Goal: Communication & Community: Answer question/provide support

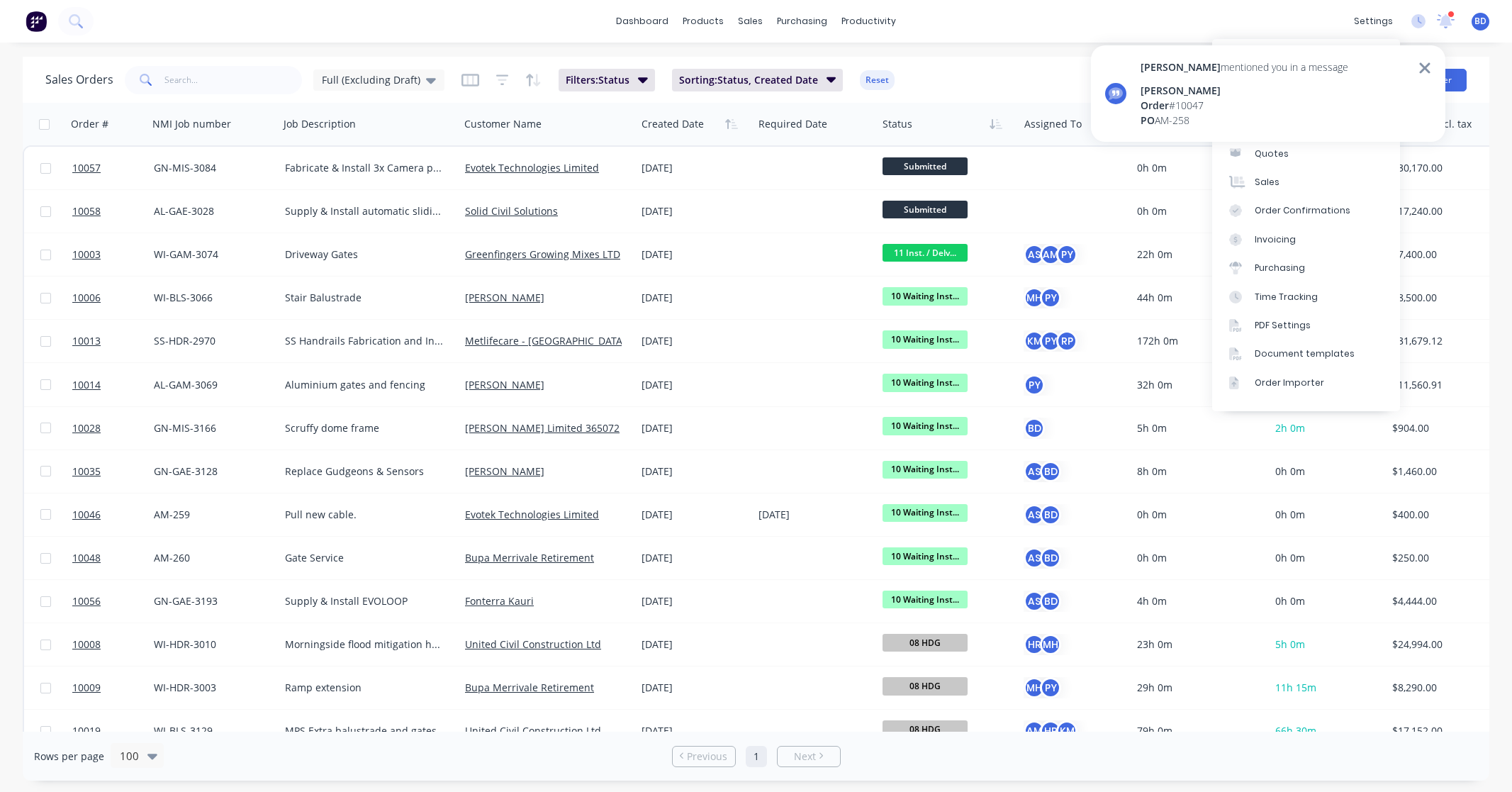
click at [1242, 84] on div "[PERSON_NAME]" at bounding box center [1244, 90] width 208 height 15
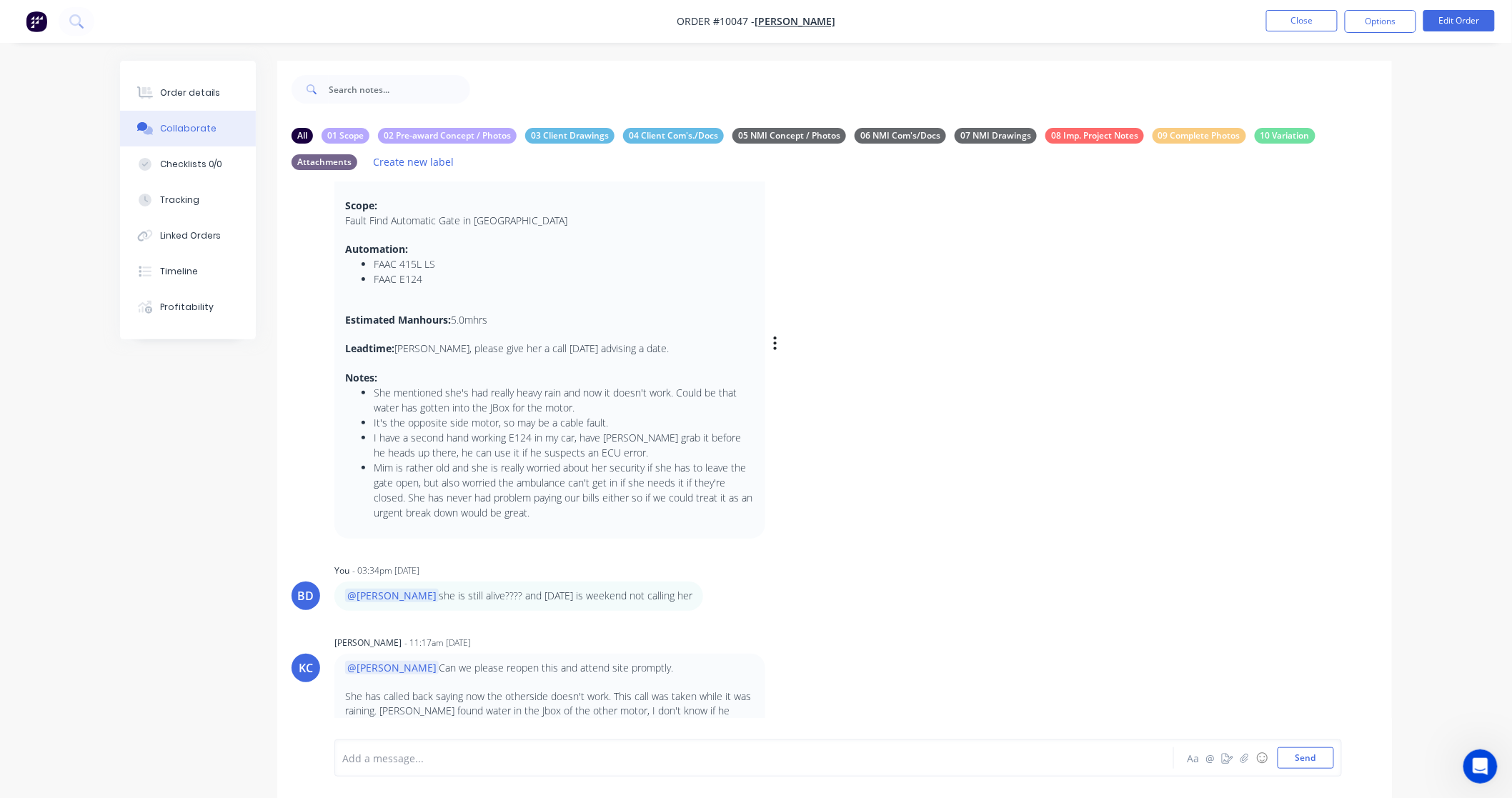
scroll to position [81, 0]
click at [438, 755] on div at bounding box center [714, 758] width 743 height 15
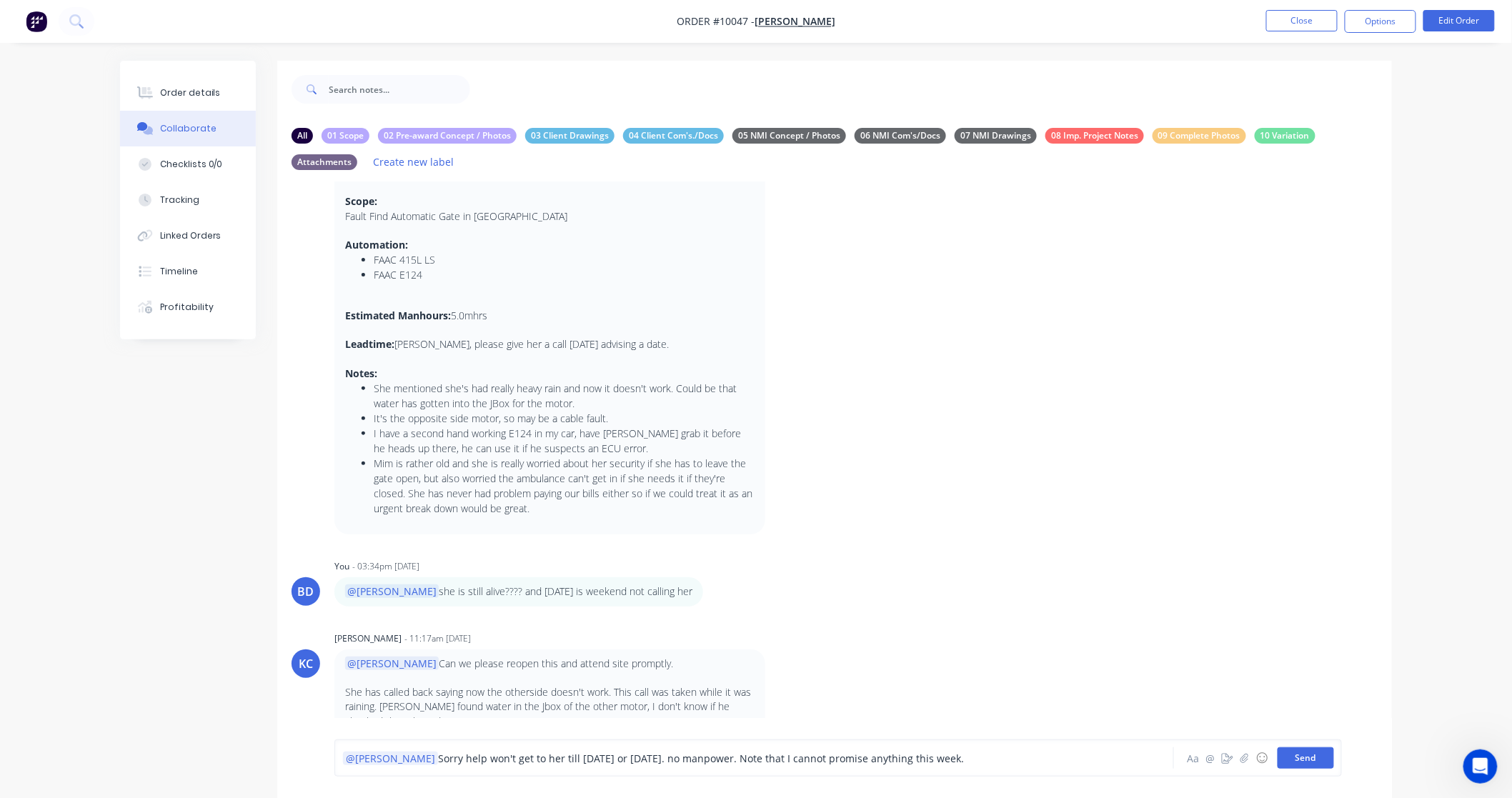
click at [1312, 762] on button "Send" at bounding box center [1305, 758] width 57 height 22
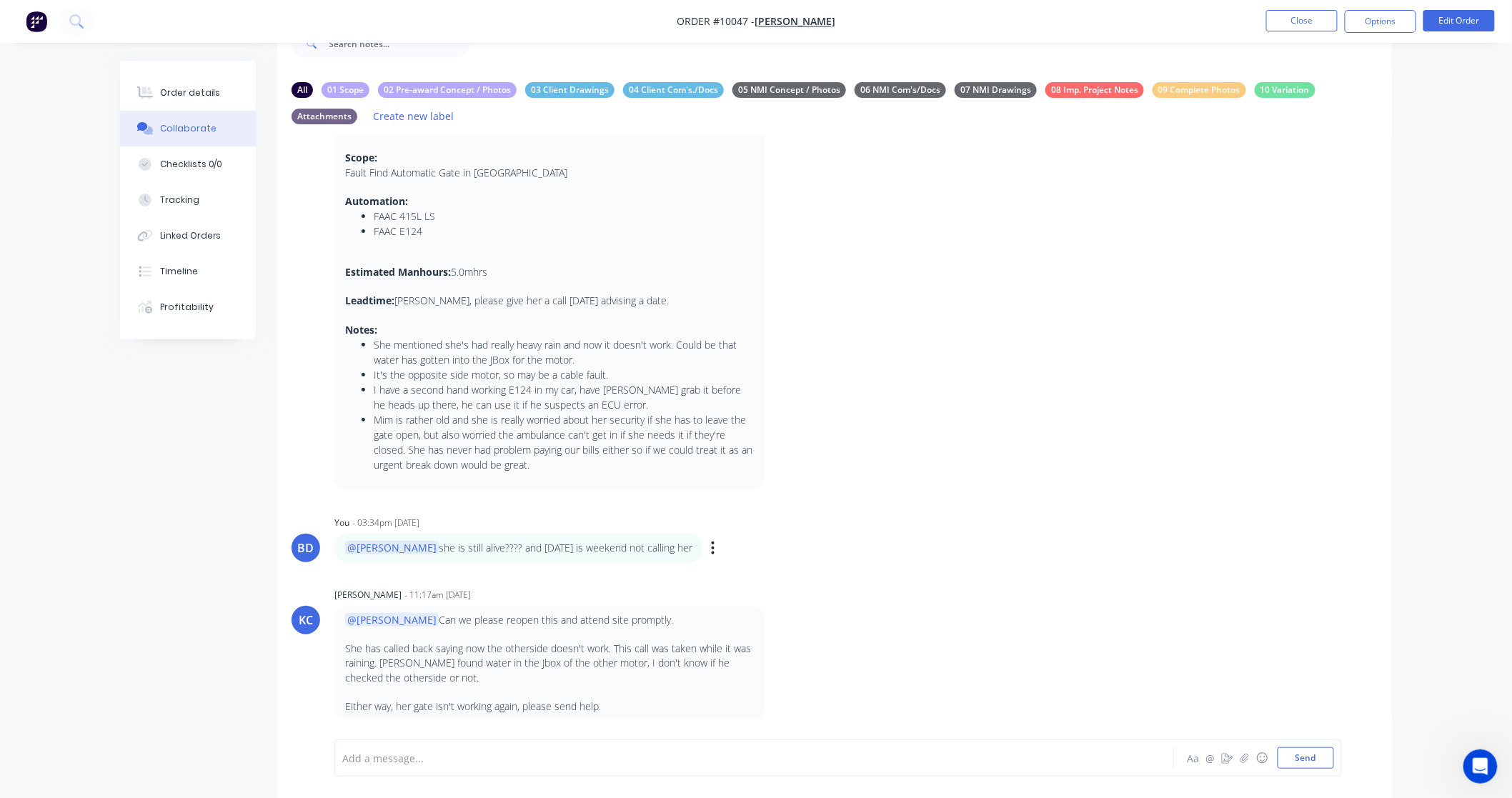
scroll to position [0, 0]
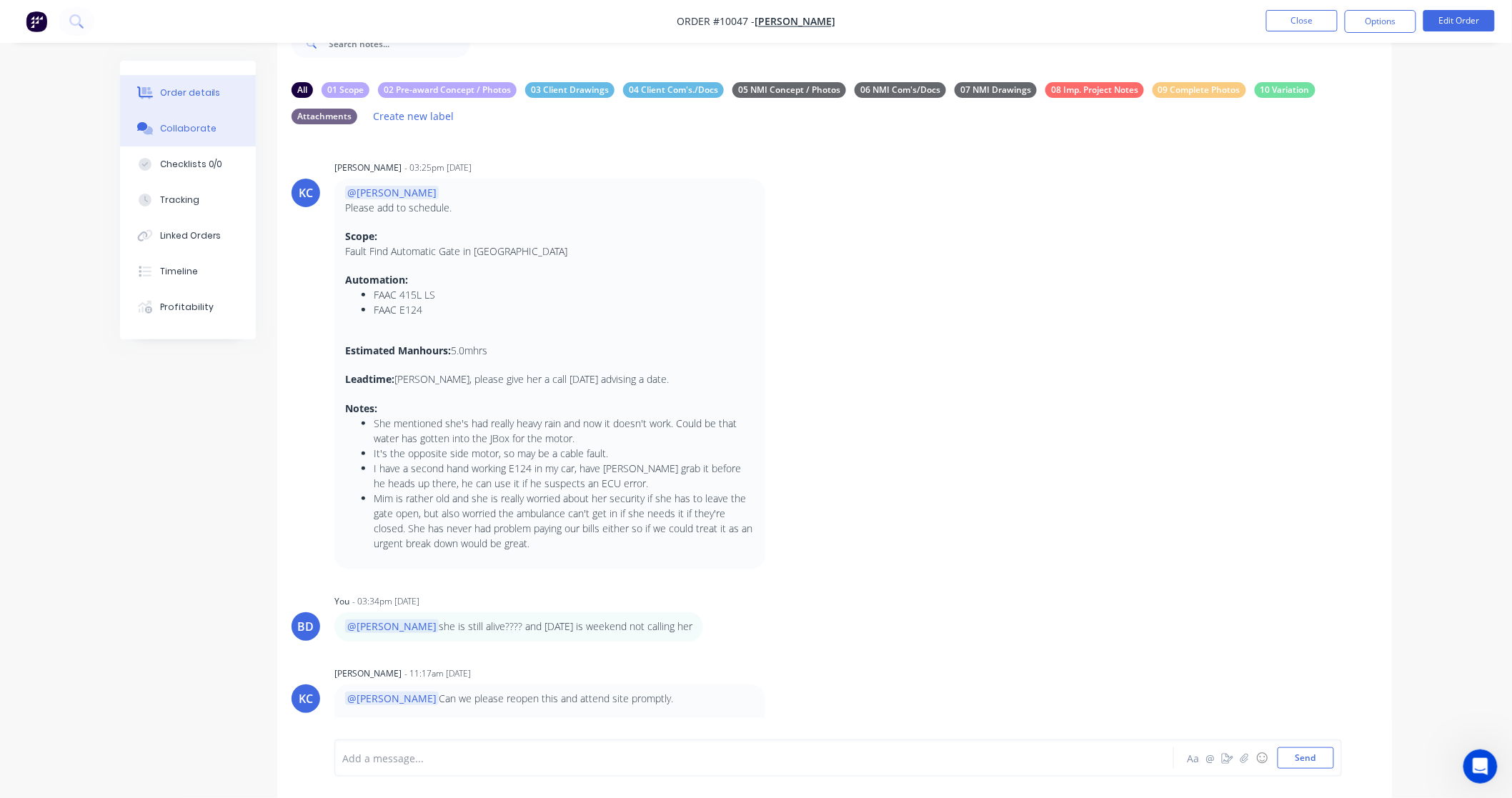
click at [189, 97] on div "Order details" at bounding box center [190, 92] width 61 height 13
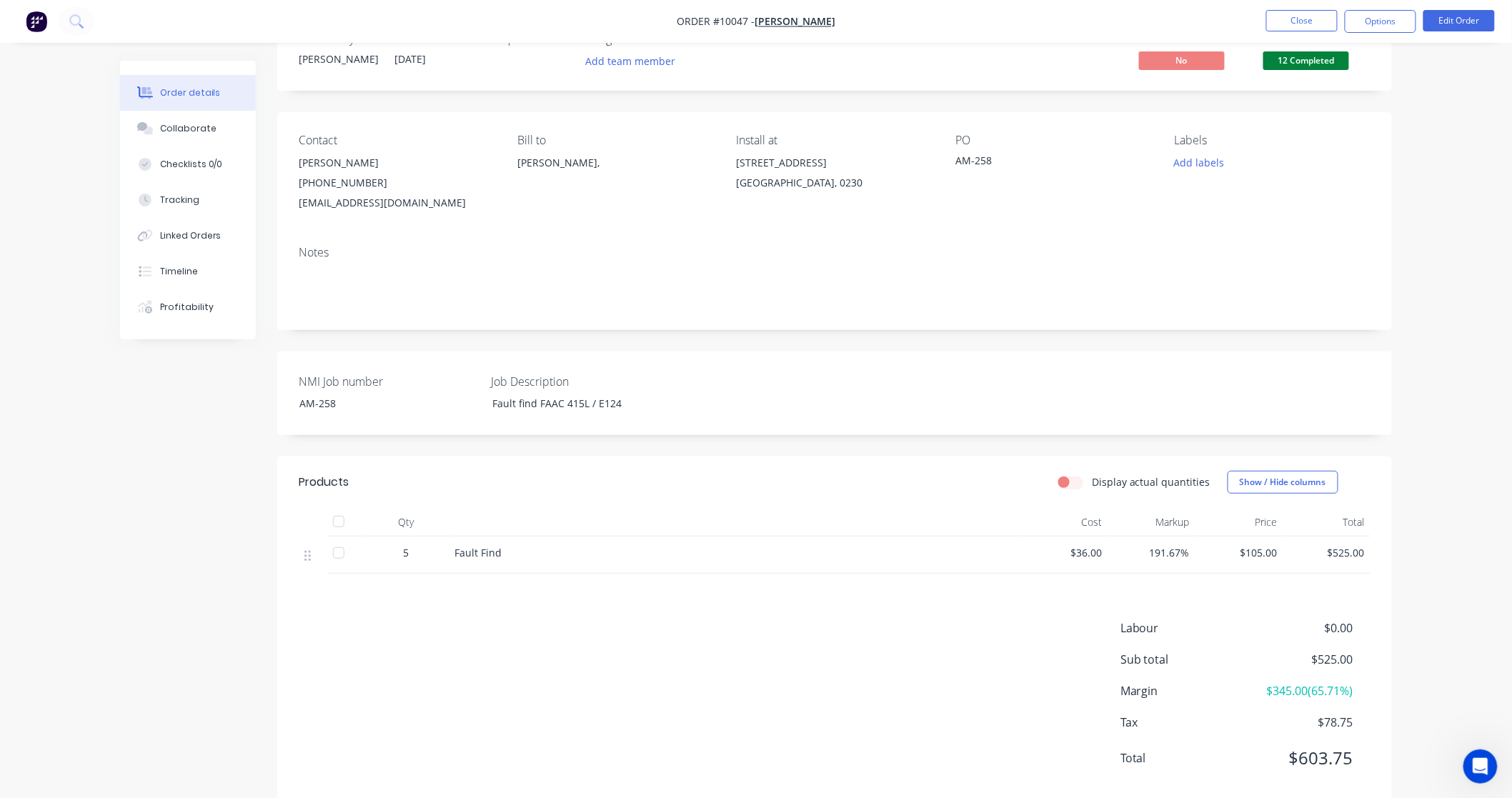
click at [1311, 60] on span "12 Completed" at bounding box center [1306, 60] width 86 height 18
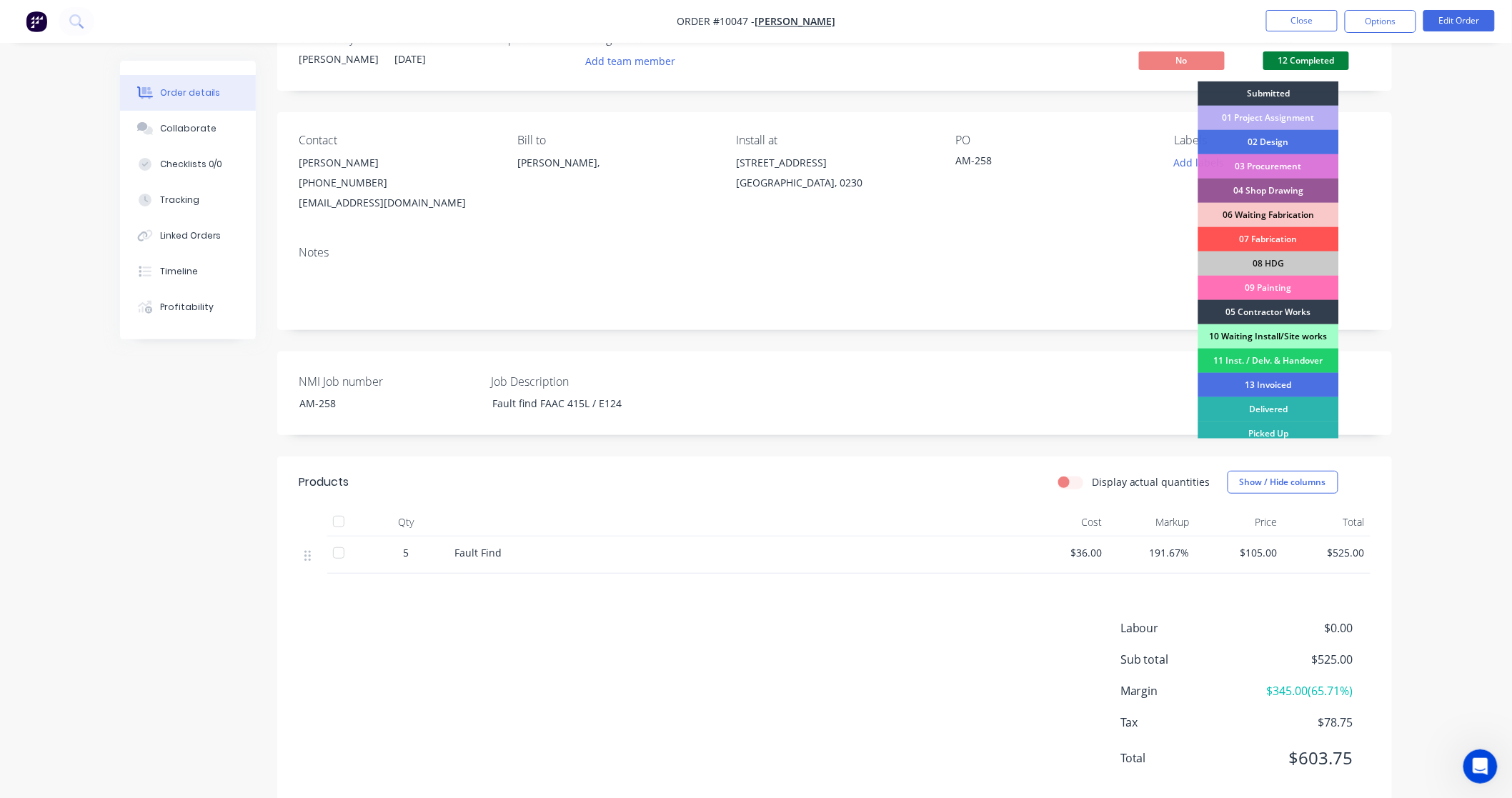
click at [1307, 337] on div "10 Waiting Install/Site works" at bounding box center [1267, 337] width 140 height 24
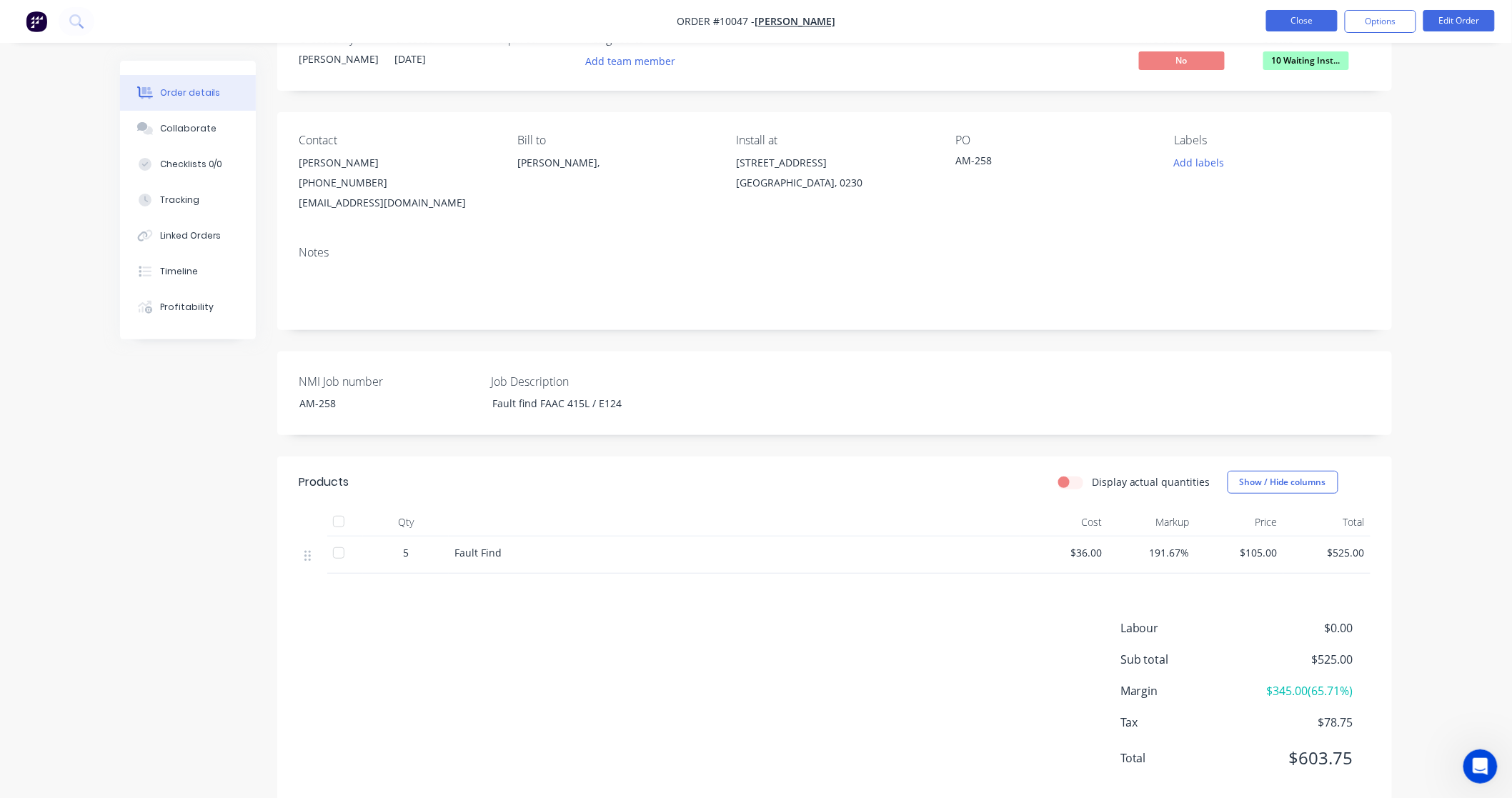
click at [1294, 24] on button "Close" at bounding box center [1301, 21] width 71 height 22
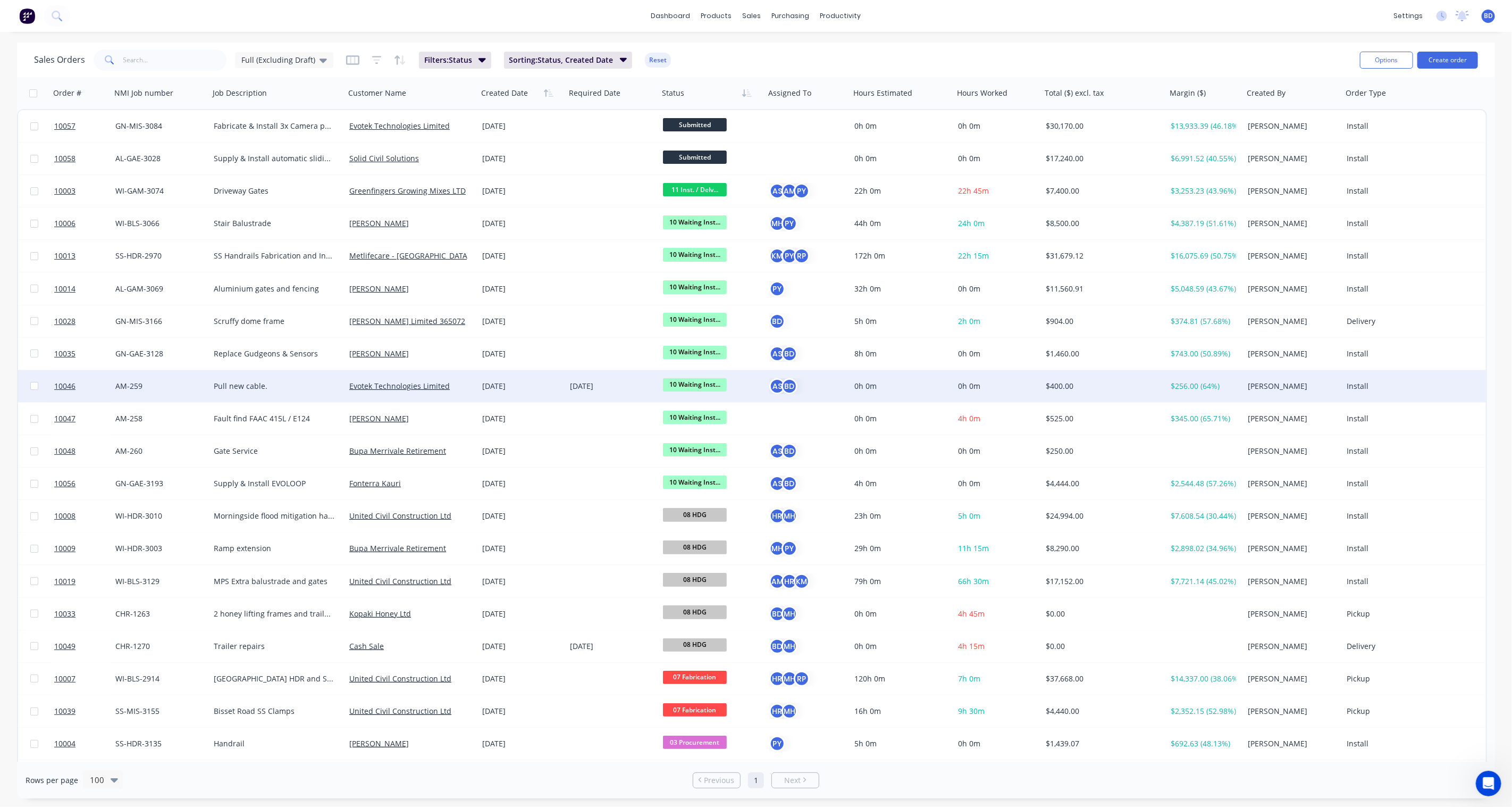
scroll to position [59, 0]
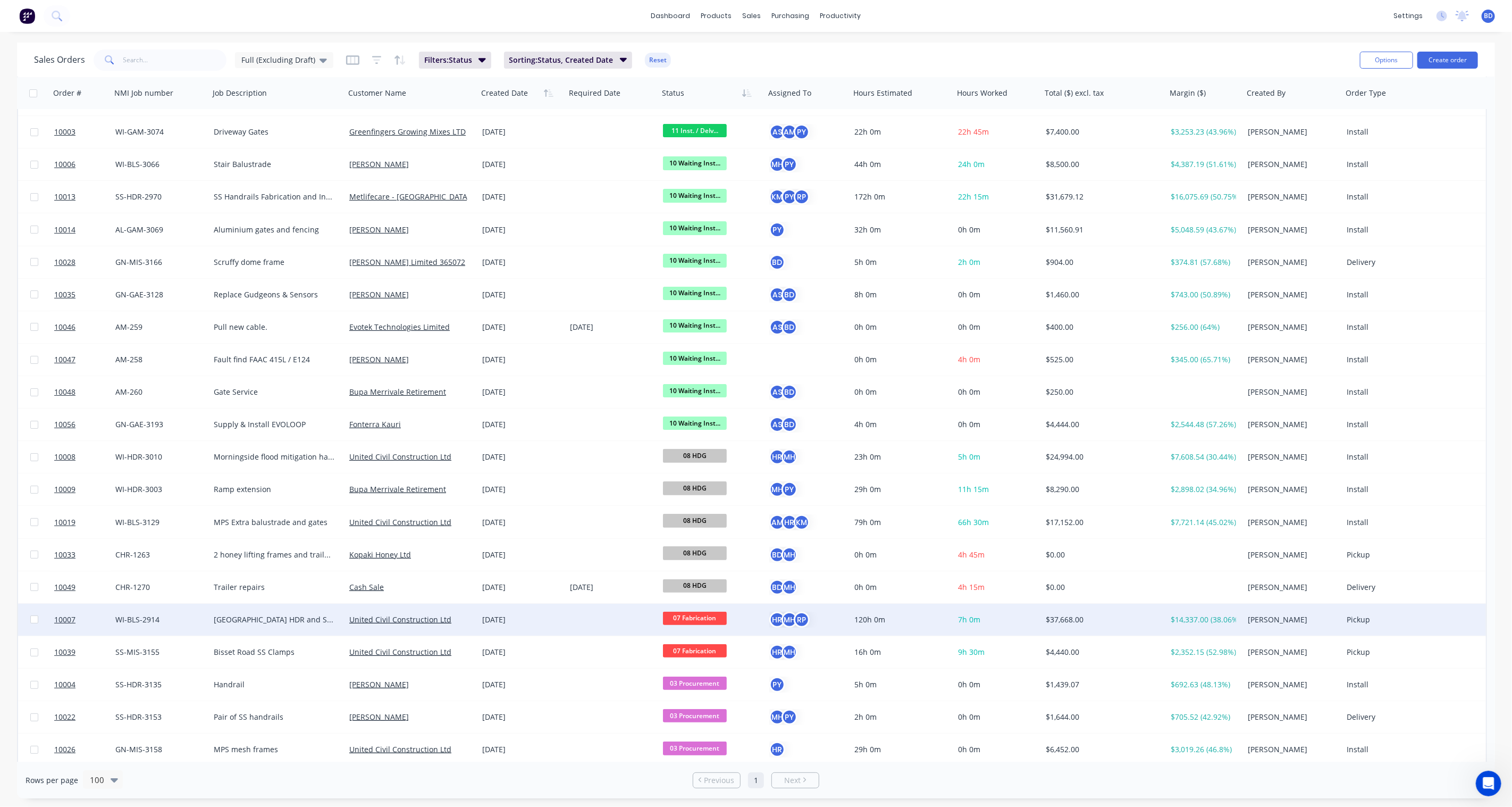
click at [133, 594] on div "WI-BLS-2914" at bounding box center [158, 619] width 86 height 11
click at [70, 594] on span "10007" at bounding box center [65, 619] width 21 height 11
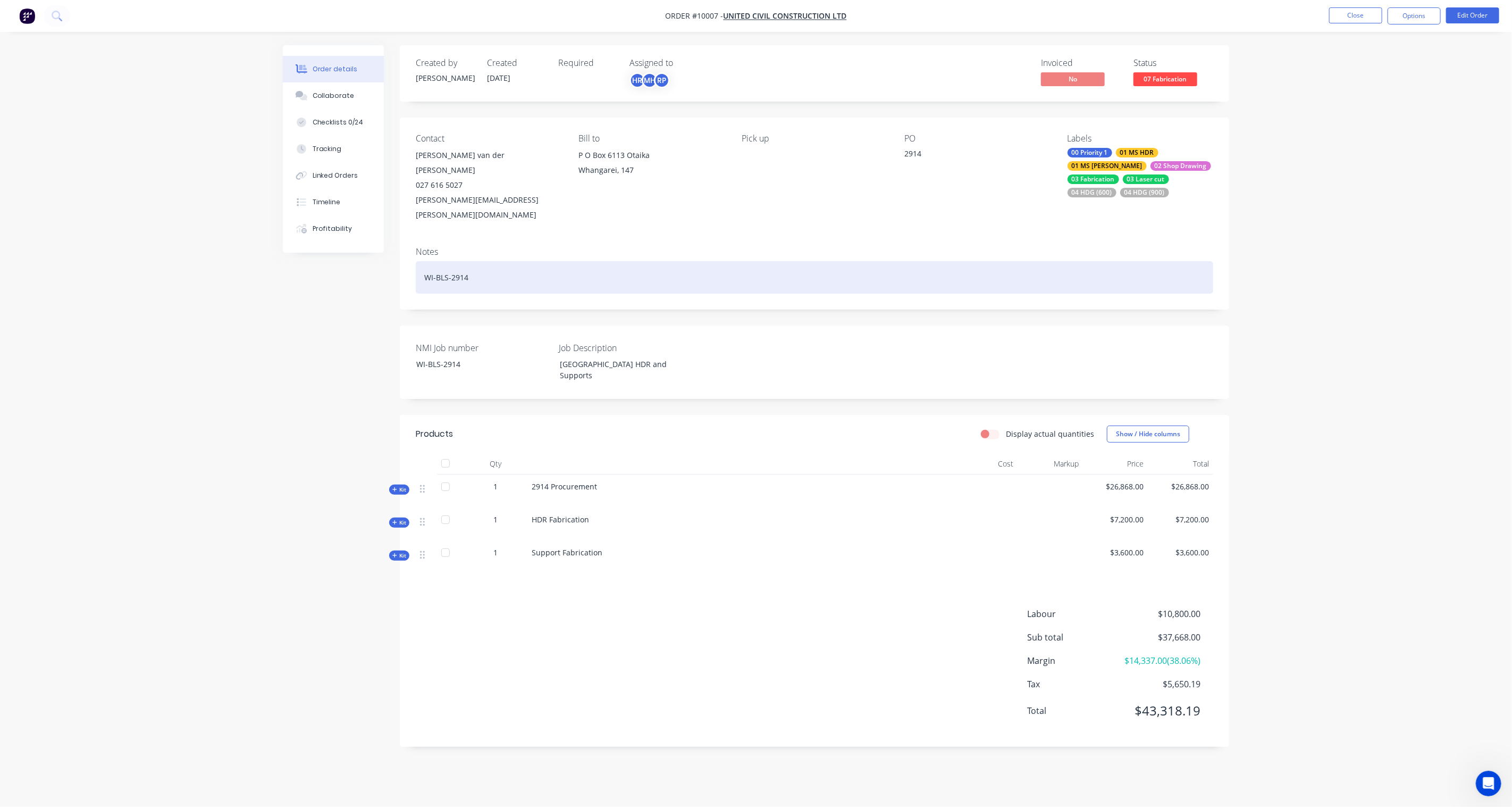
drag, startPoint x: 466, startPoint y: 259, endPoint x: 472, endPoint y: 253, distance: 8.5
click at [466, 261] on div "WI-BLS-2914" at bounding box center [814, 277] width 798 height 33
drag, startPoint x: 477, startPoint y: 251, endPoint x: 382, endPoint y: 251, distance: 95.0
click at [382, 251] on div "Order details Collaborate Checklists 0/24 Tracking Linked Orders Timeline Profi…" at bounding box center [756, 404] width 967 height 717
copy div "WI-BLS-2914"
